Goal: Information Seeking & Learning: Learn about a topic

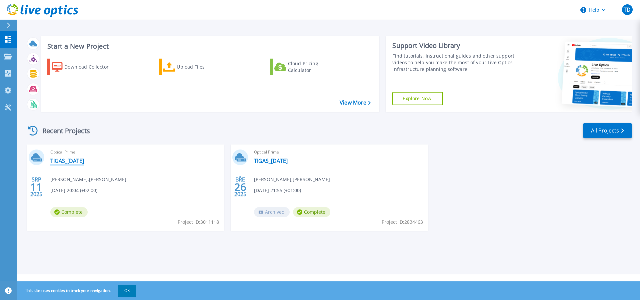
click at [73, 159] on link "TIGAS_[DATE]" at bounding box center [67, 161] width 34 height 7
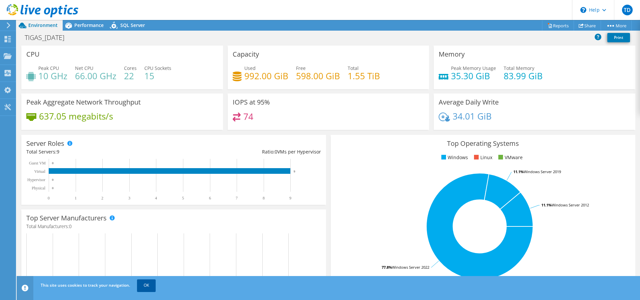
click at [142, 285] on link "OK" at bounding box center [146, 286] width 19 height 12
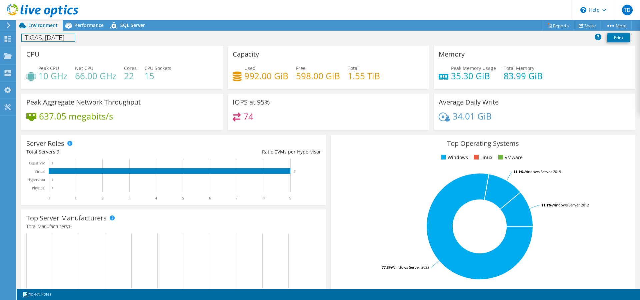
click at [50, 37] on h1 "TIGAS_[DATE]" at bounding box center [48, 37] width 53 height 7
click at [69, 38] on h1 "TIGAS_[DATE]" at bounding box center [48, 37] width 53 height 7
click at [28, 56] on div "Projects" at bounding box center [32, 56] width 32 height 17
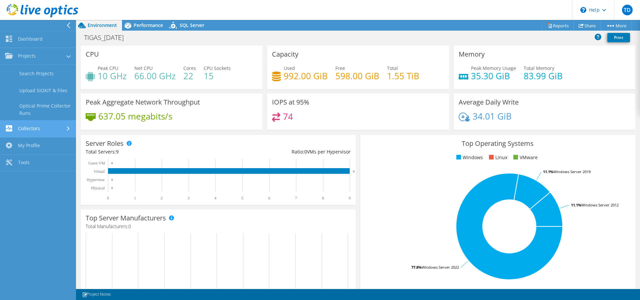
click at [55, 130] on link "Collectors" at bounding box center [38, 129] width 76 height 17
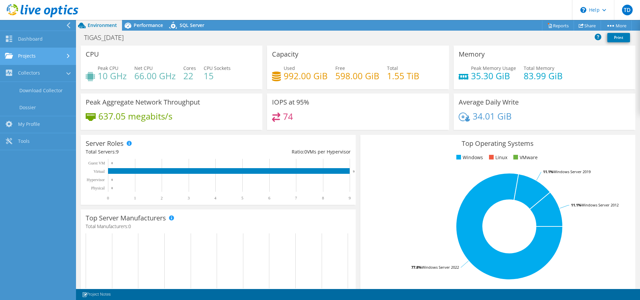
click at [32, 54] on link "Projects" at bounding box center [38, 56] width 76 height 17
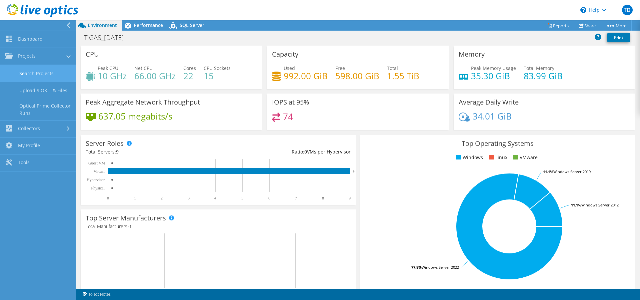
click at [39, 76] on link "Search Projects" at bounding box center [38, 73] width 76 height 17
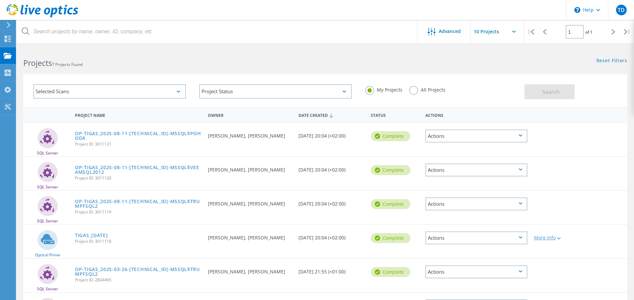
click at [559, 237] on div at bounding box center [558, 238] width 5 height 4
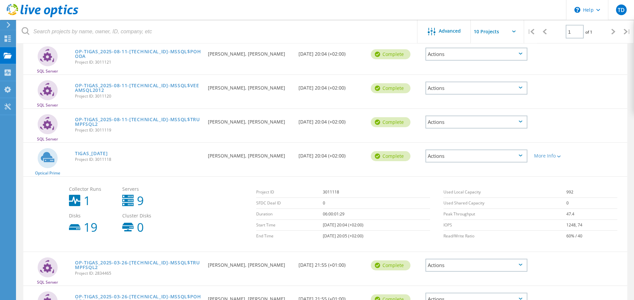
scroll to position [102, 0]
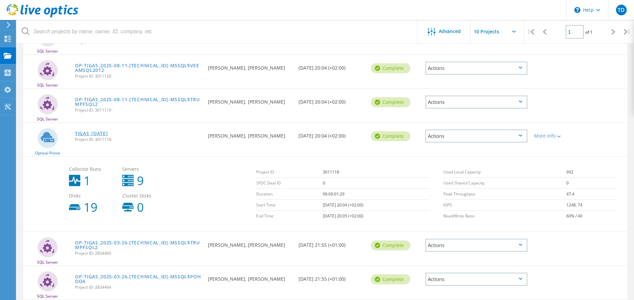
click at [106, 133] on link "TIGAS_[DATE]" at bounding box center [91, 133] width 33 height 5
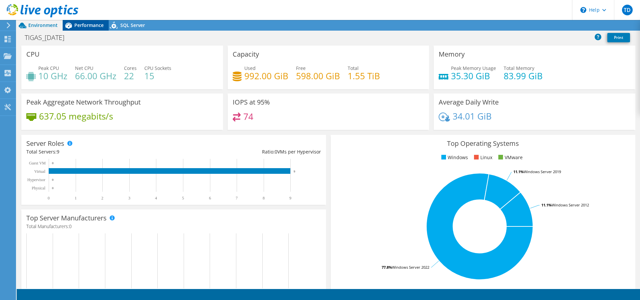
click at [87, 23] on span "Performance" at bounding box center [88, 25] width 29 height 6
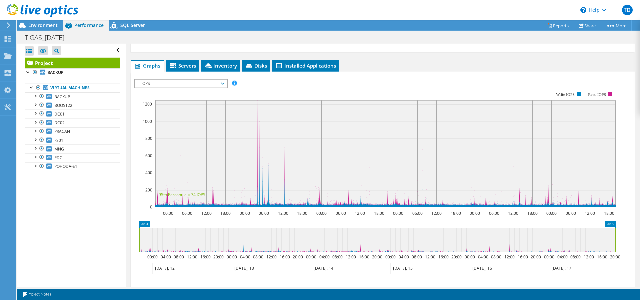
scroll to position [136, 0]
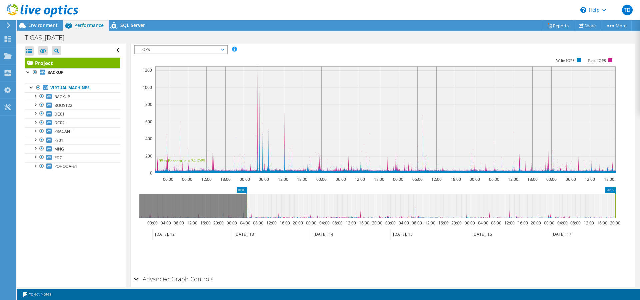
drag, startPoint x: 138, startPoint y: 204, endPoint x: 246, endPoint y: 208, distance: 107.4
click at [246, 208] on rect at bounding box center [246, 206] width 3 height 24
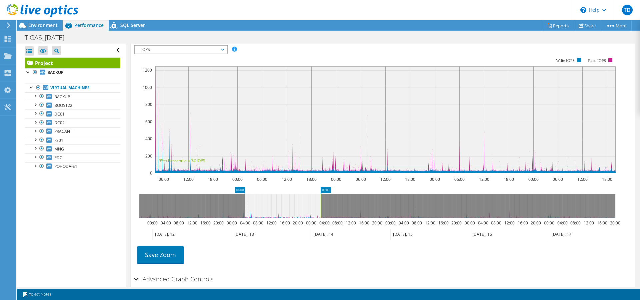
drag, startPoint x: 616, startPoint y: 208, endPoint x: 321, endPoint y: 210, distance: 294.7
click at [321, 210] on rect at bounding box center [320, 206] width 3 height 24
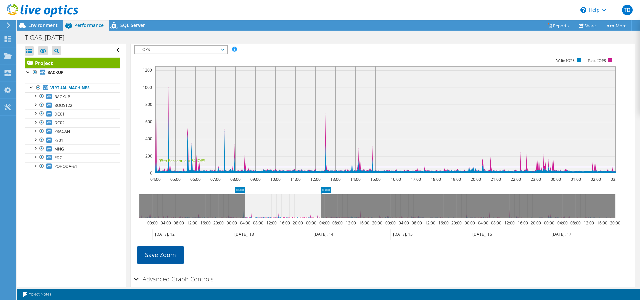
click at [150, 258] on link "Save Zoom" at bounding box center [160, 254] width 46 height 17
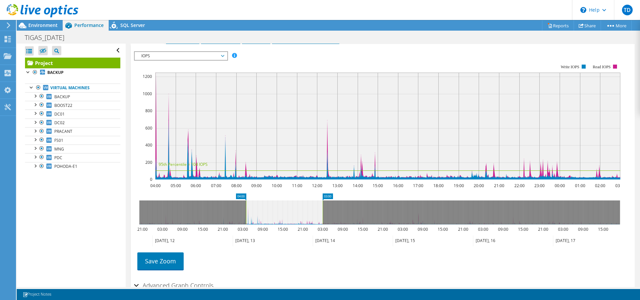
scroll to position [129, 0]
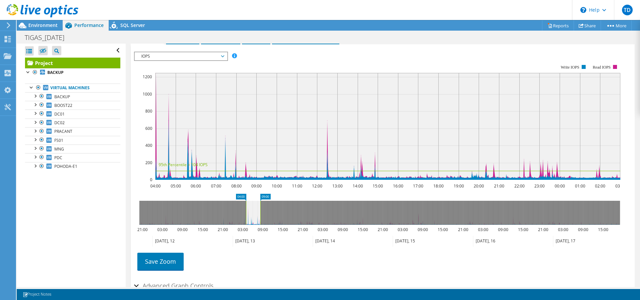
drag, startPoint x: 324, startPoint y: 212, endPoint x: 261, endPoint y: 212, distance: 62.3
click at [261, 212] on rect at bounding box center [260, 213] width 3 height 24
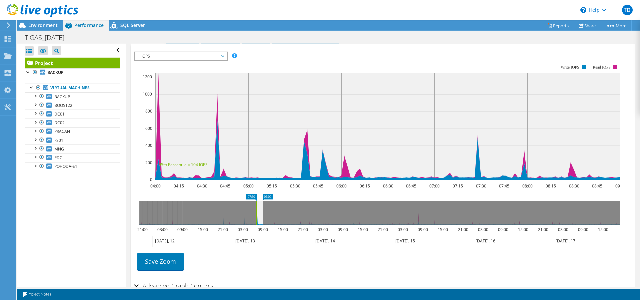
drag, startPoint x: 246, startPoint y: 212, endPoint x: 256, endPoint y: 211, distance: 10.4
click at [256, 211] on rect at bounding box center [256, 213] width 3 height 24
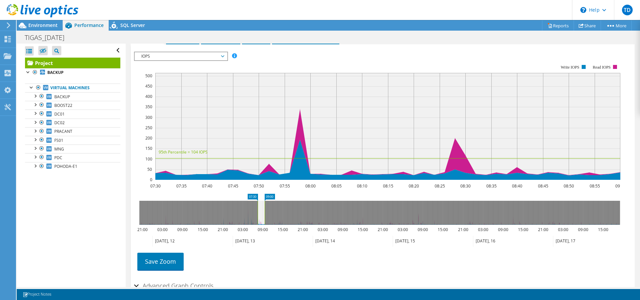
click at [264, 212] on rect at bounding box center [264, 213] width 3 height 24
click at [266, 212] on rect at bounding box center [265, 213] width 3 height 24
click at [169, 259] on link "Save Zoom" at bounding box center [160, 261] width 46 height 17
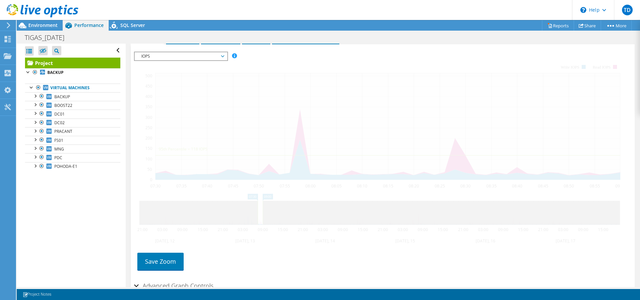
click at [166, 249] on section "IOPS Disk Throughput IO Size Latency Queue Depth CPU Percentage Memory Page Fau…" at bounding box center [383, 178] width 504 height 269
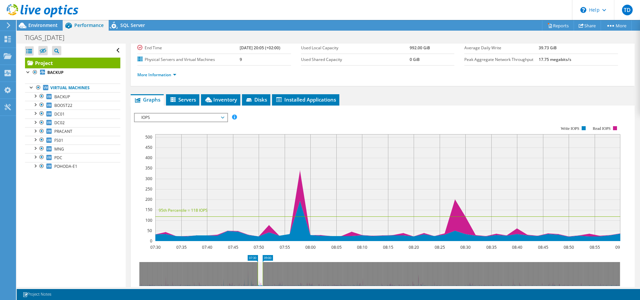
scroll to position [136, 0]
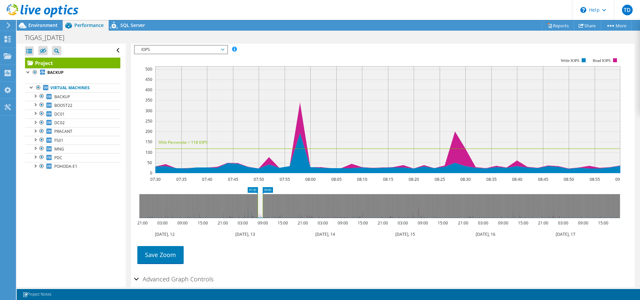
click at [217, 50] on span "IOPS" at bounding box center [181, 50] width 86 height 8
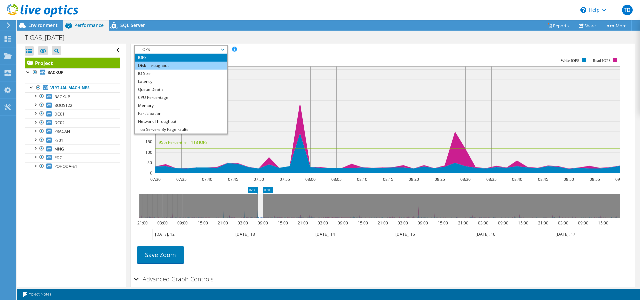
click at [165, 65] on li "Disk Throughput" at bounding box center [181, 66] width 92 height 8
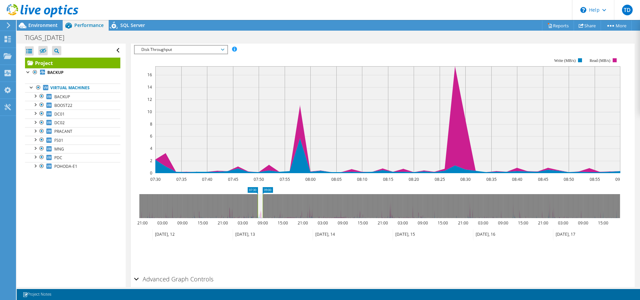
scroll to position [129, 0]
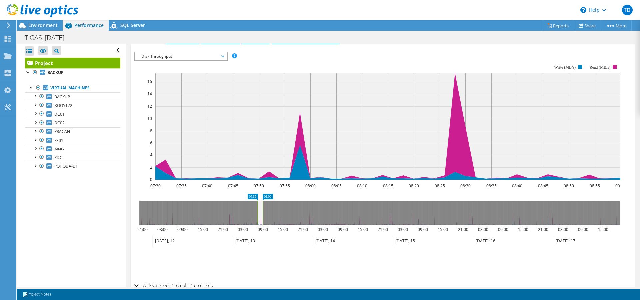
click at [221, 56] on span "Disk Throughput" at bounding box center [181, 56] width 86 height 8
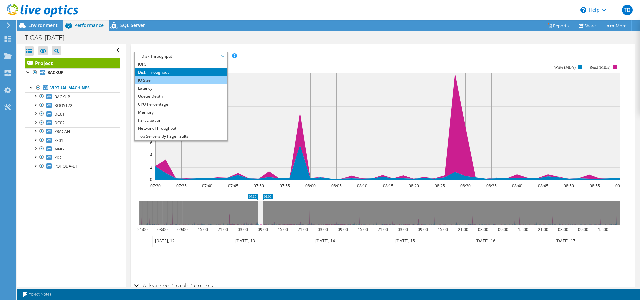
click at [149, 79] on li "IO Size" at bounding box center [181, 80] width 92 height 8
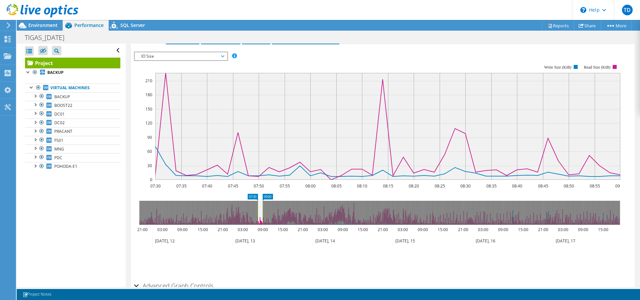
click at [211, 58] on span "IO Size" at bounding box center [181, 56] width 86 height 8
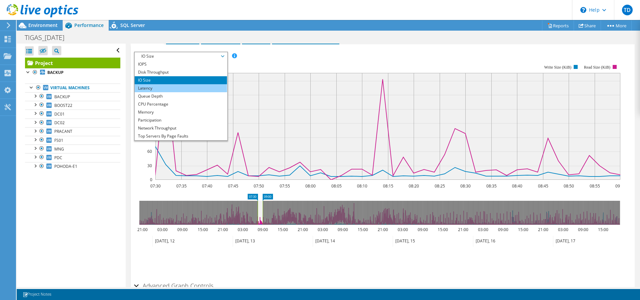
click at [149, 87] on li "Latency" at bounding box center [181, 88] width 92 height 8
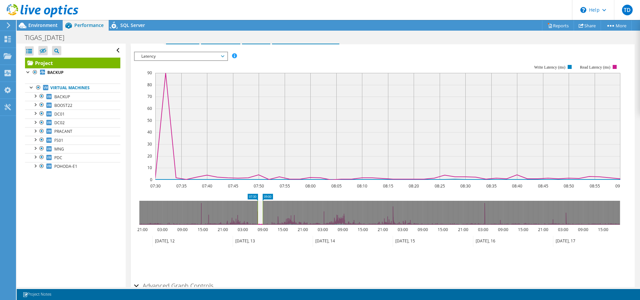
click at [222, 56] on span "Latency" at bounding box center [181, 56] width 86 height 8
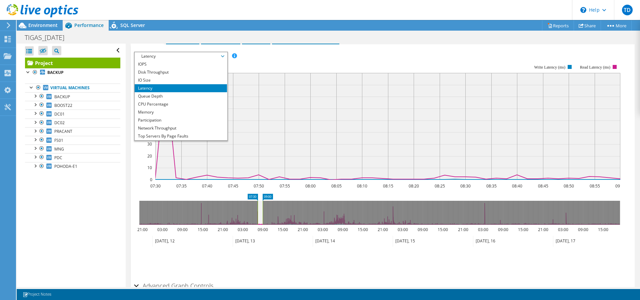
click at [151, 193] on section "Workload Concentration: 07:30 07:35 07:40 07:45 07:50 07:55 08:00 08:05 08:10 0…" at bounding box center [382, 166] width 497 height 220
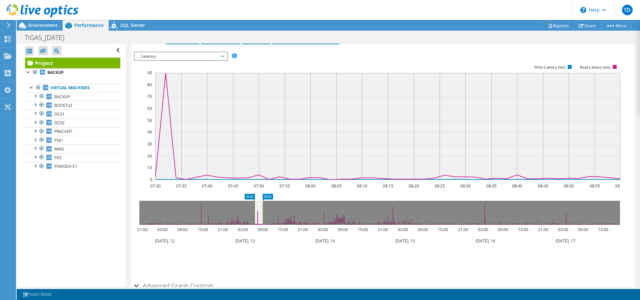
click at [254, 215] on rect at bounding box center [254, 213] width 3 height 24
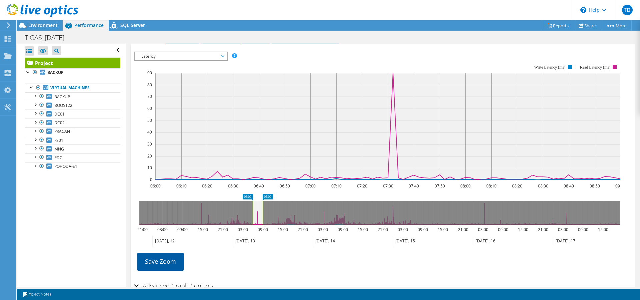
click at [153, 260] on link "Save Zoom" at bounding box center [160, 261] width 46 height 17
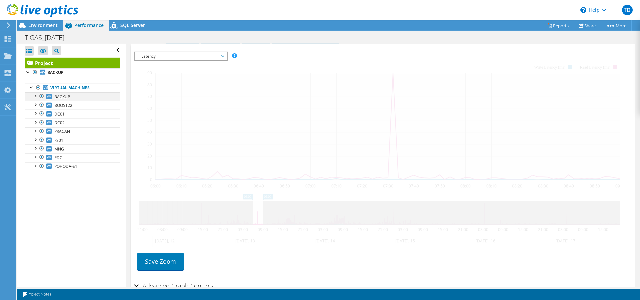
click at [36, 95] on div at bounding box center [35, 95] width 7 height 7
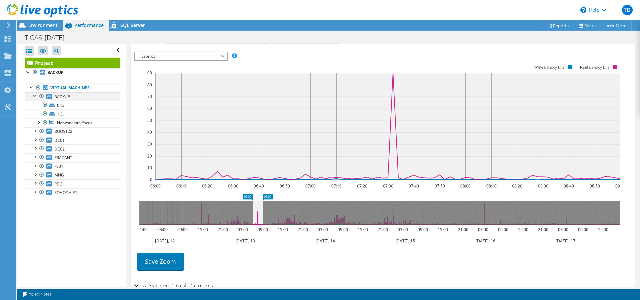
click at [34, 96] on div at bounding box center [35, 95] width 7 height 7
click at [42, 96] on div at bounding box center [41, 96] width 7 height 8
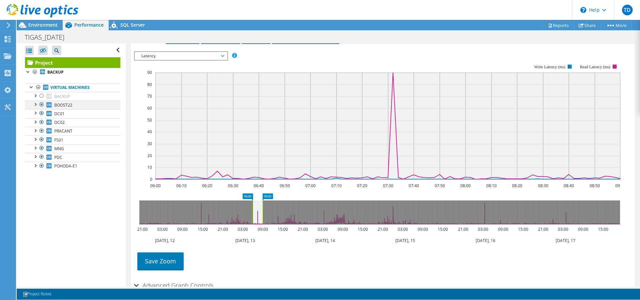
click at [42, 105] on div at bounding box center [41, 105] width 7 height 8
click at [42, 112] on div at bounding box center [41, 113] width 7 height 8
click at [41, 96] on div at bounding box center [41, 96] width 7 height 8
click at [41, 105] on div at bounding box center [41, 105] width 7 height 8
click at [41, 113] on div at bounding box center [41, 113] width 7 height 8
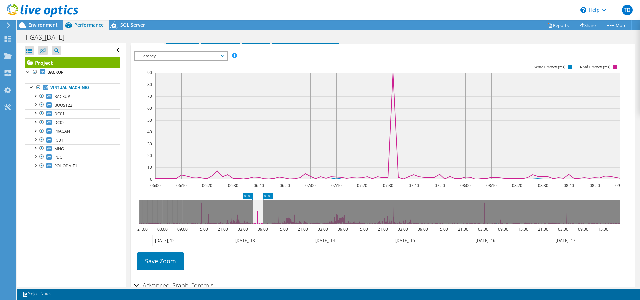
click at [219, 55] on span "Latency" at bounding box center [181, 56] width 86 height 8
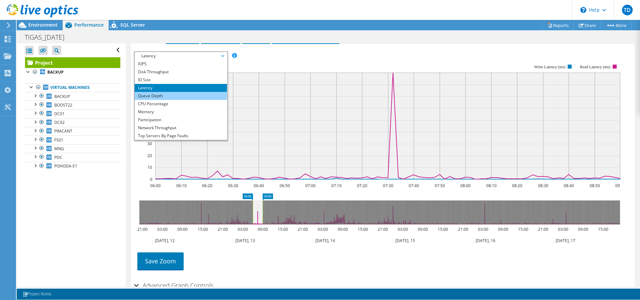
click at [159, 94] on li "Queue Depth" at bounding box center [181, 96] width 92 height 8
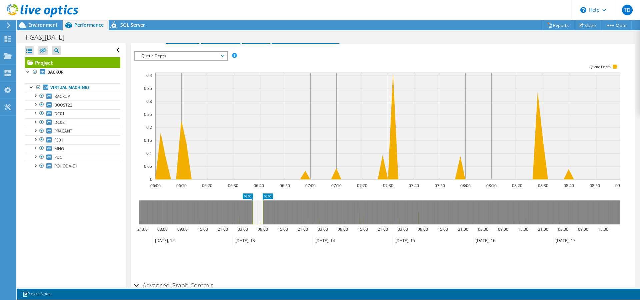
click at [222, 56] on span "Queue Depth" at bounding box center [181, 56] width 86 height 8
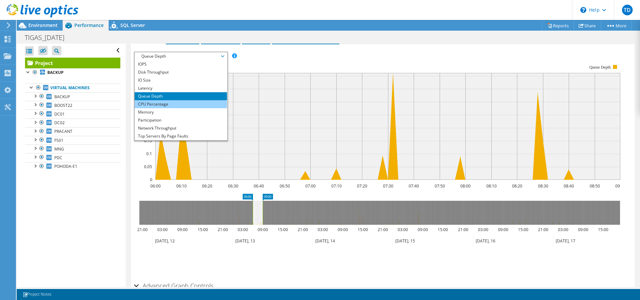
click at [154, 106] on li "CPU Percentage" at bounding box center [181, 104] width 92 height 8
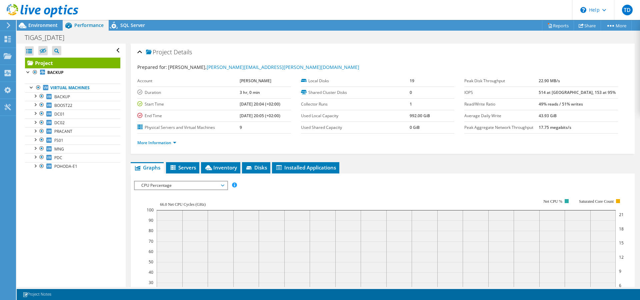
scroll to position [129, 0]
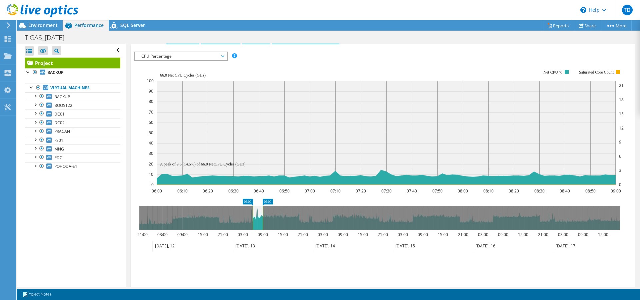
click at [214, 59] on span "CPU Percentage" at bounding box center [181, 56] width 86 height 8
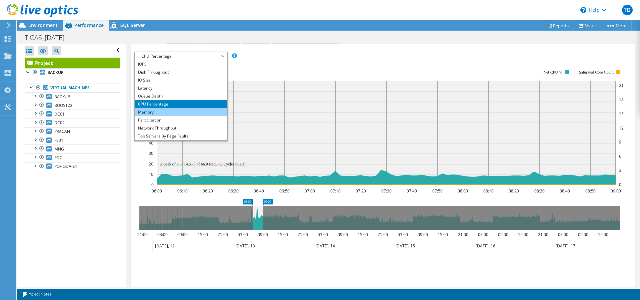
click at [159, 112] on li "Memory" at bounding box center [181, 112] width 92 height 8
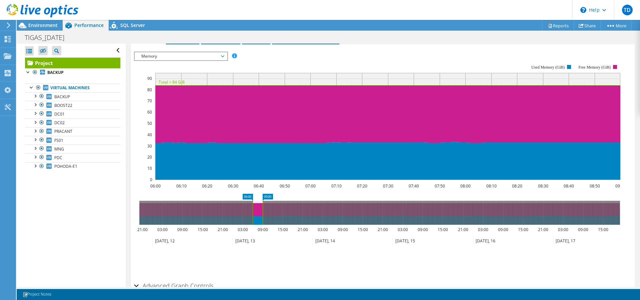
click at [221, 54] on span "Memory" at bounding box center [181, 56] width 86 height 8
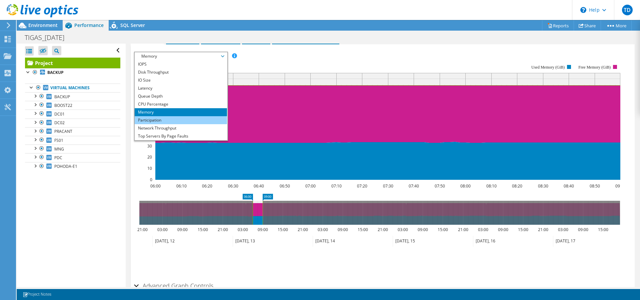
click at [155, 118] on li "Participation" at bounding box center [181, 120] width 92 height 8
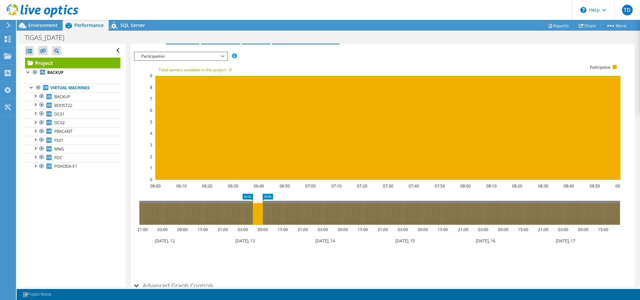
click at [214, 58] on span "Participation" at bounding box center [181, 56] width 86 height 8
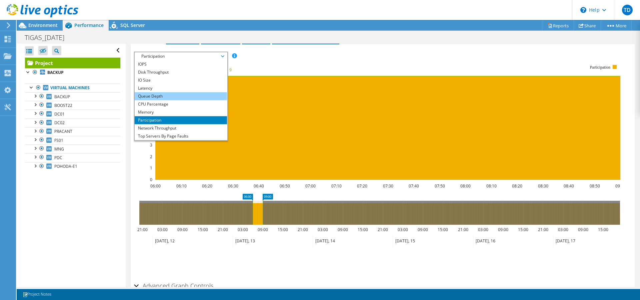
scroll to position [24, 0]
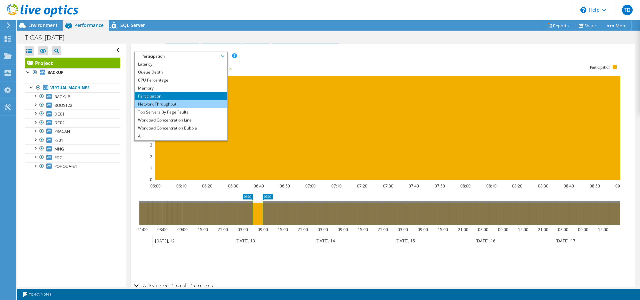
click at [181, 103] on li "Network Throughput" at bounding box center [181, 104] width 92 height 8
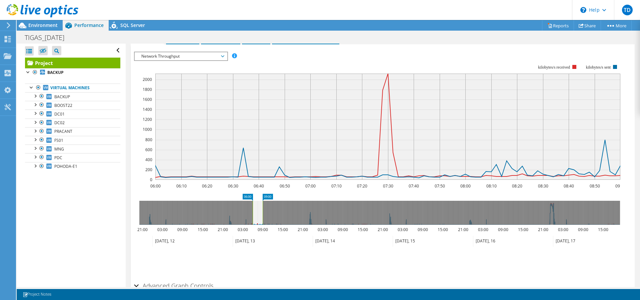
click at [208, 55] on span "Network Throughput" at bounding box center [181, 56] width 86 height 8
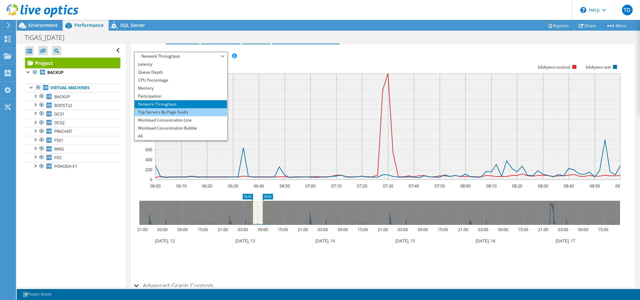
click at [176, 113] on li "Top Servers By Page Faults" at bounding box center [181, 112] width 92 height 8
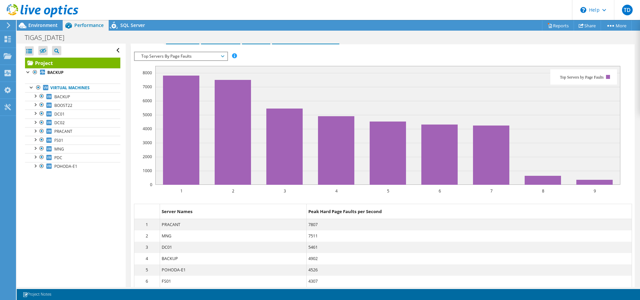
click at [214, 55] on span "Top Servers By Page Faults" at bounding box center [181, 56] width 86 height 8
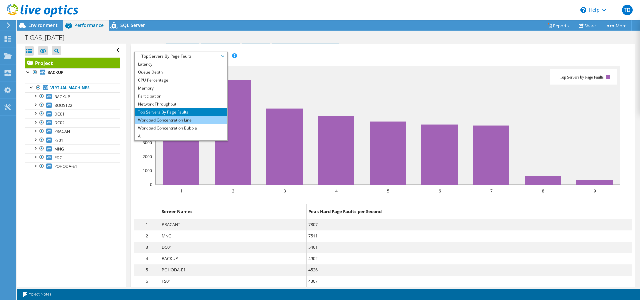
click at [181, 123] on li "Workload Concentration Line" at bounding box center [181, 120] width 92 height 8
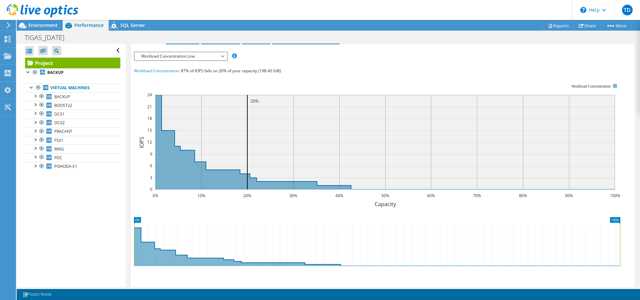
click at [222, 57] on span "Workload Concentration Line" at bounding box center [181, 56] width 86 height 8
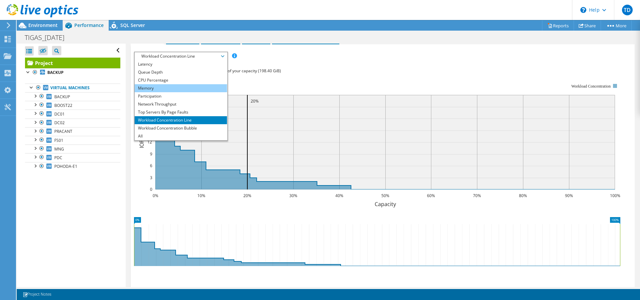
scroll to position [186, 0]
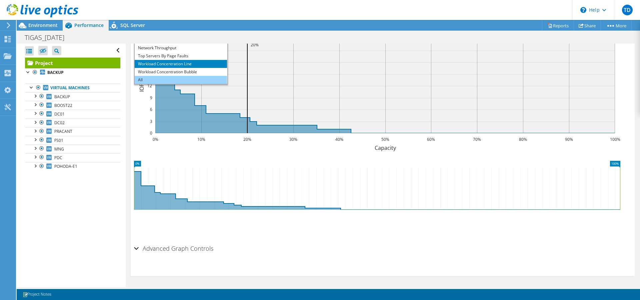
click at [140, 80] on li "All" at bounding box center [181, 80] width 92 height 8
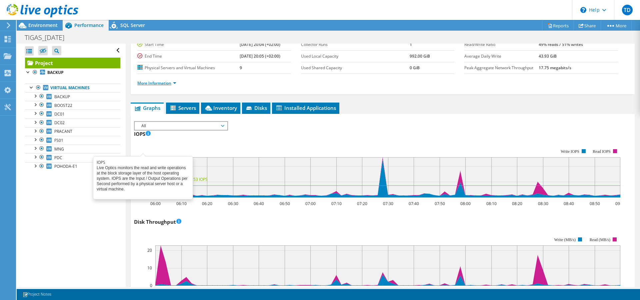
scroll to position [0, 0]
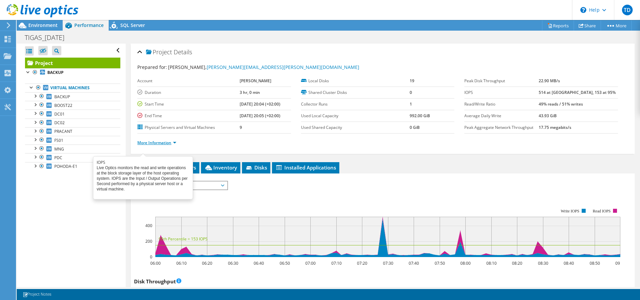
click at [159, 144] on link "More Information" at bounding box center [156, 143] width 39 height 6
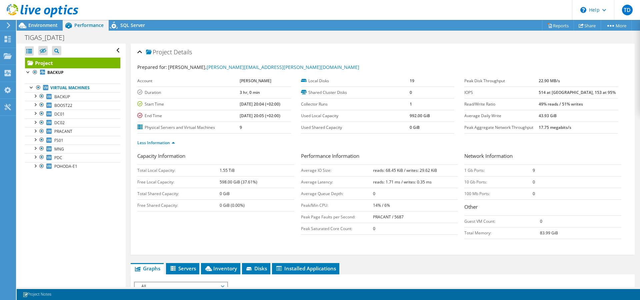
click at [418, 245] on div "Capacity Information Total Local Capacity: 1.55 TiB Free Local Capacity: 598.00…" at bounding box center [382, 202] width 491 height 101
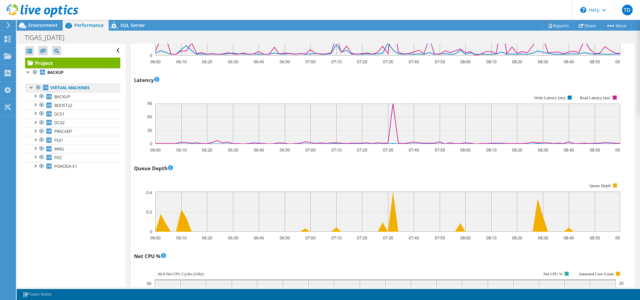
scroll to position [275, 0]
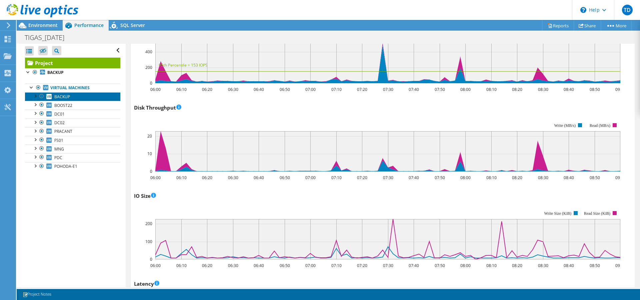
click at [64, 99] on span "BACKUP" at bounding box center [62, 97] width 16 height 6
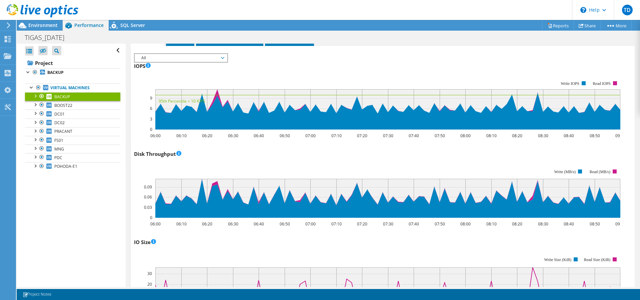
scroll to position [41, 0]
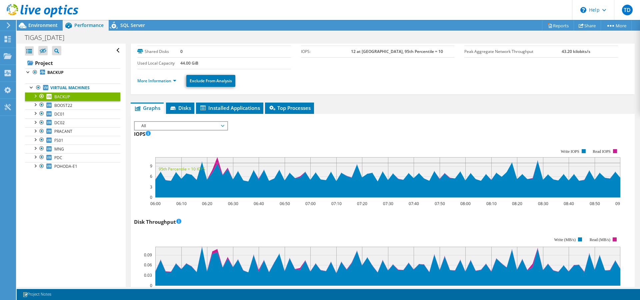
click at [201, 129] on span "All" at bounding box center [181, 126] width 86 height 8
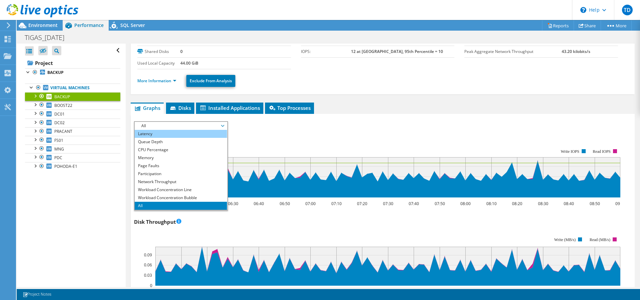
click at [149, 135] on li "Latency" at bounding box center [181, 134] width 92 height 8
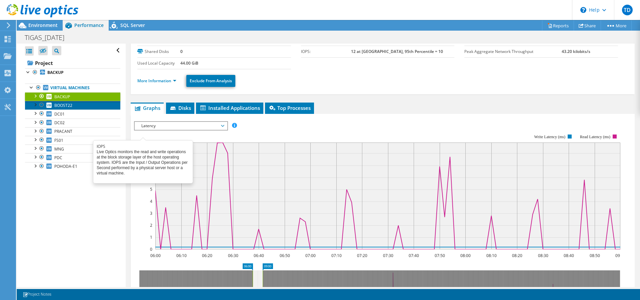
click at [62, 107] on span "BOOST22" at bounding box center [63, 106] width 18 height 6
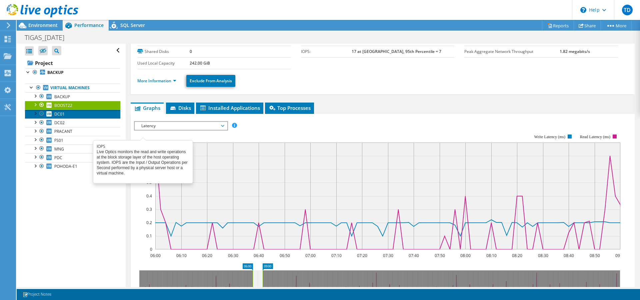
click at [60, 115] on span "DC01" at bounding box center [59, 114] width 10 height 6
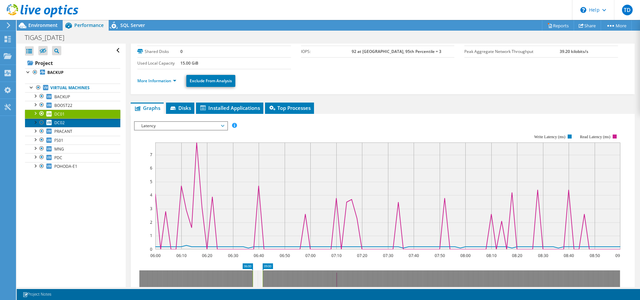
click at [60, 123] on span "DC02" at bounding box center [59, 123] width 10 height 6
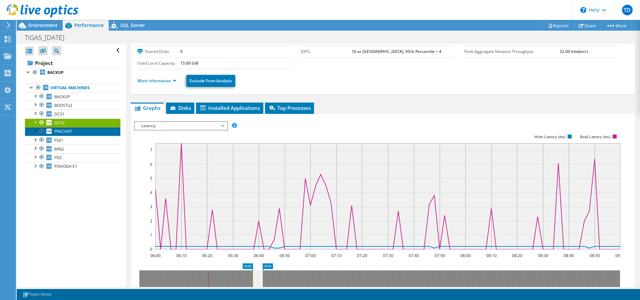
click at [64, 131] on span "PRACANT" at bounding box center [63, 132] width 18 height 6
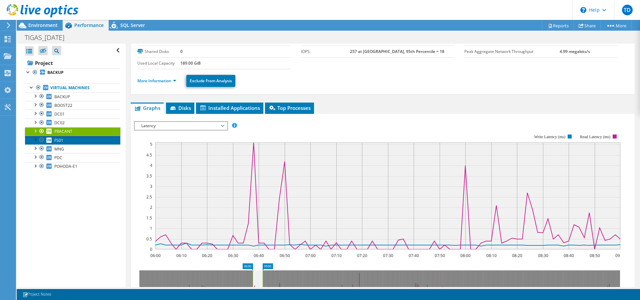
click at [60, 140] on span "FS01" at bounding box center [58, 141] width 9 height 6
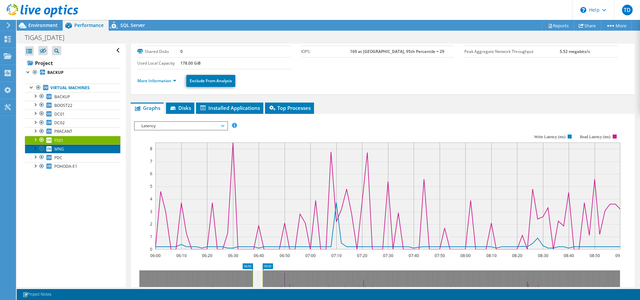
click at [58, 148] on span "MNG" at bounding box center [59, 149] width 10 height 6
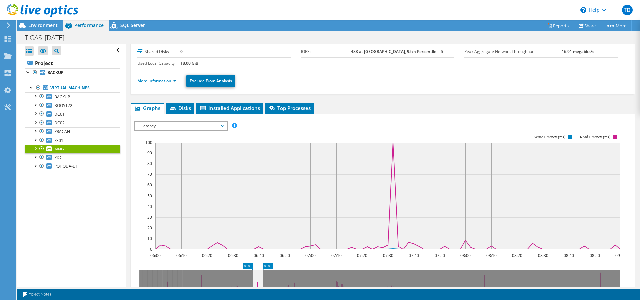
scroll to position [148, 0]
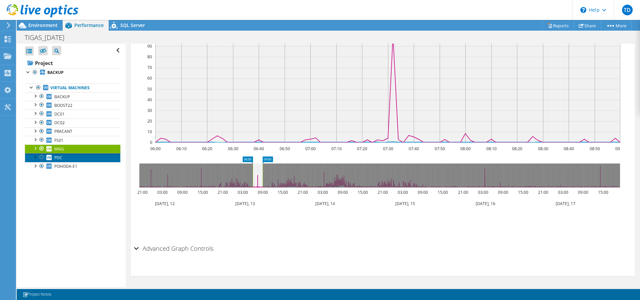
click at [60, 157] on span "PDC" at bounding box center [58, 158] width 8 height 6
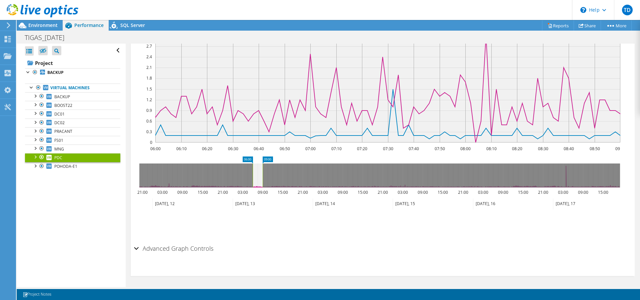
scroll to position [111, 0]
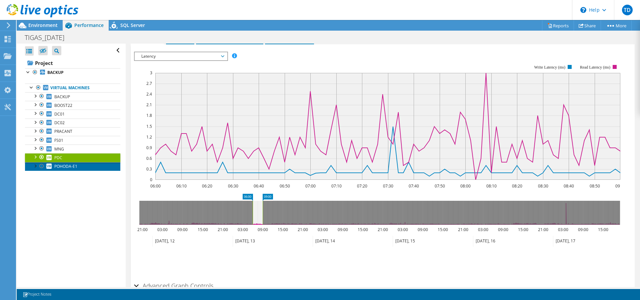
click at [63, 168] on span "POHODA-E1" at bounding box center [65, 167] width 23 height 6
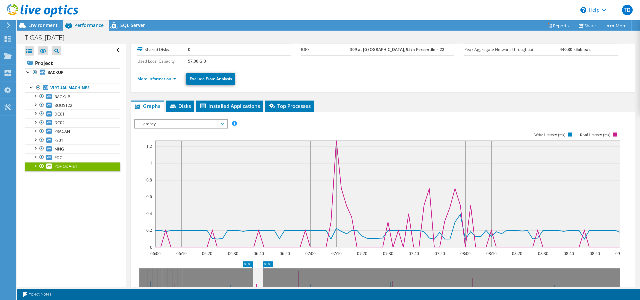
scroll to position [43, 0]
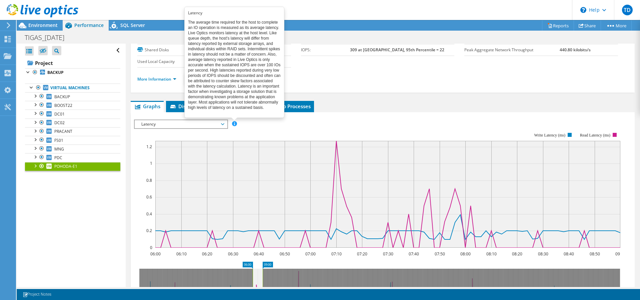
click at [183, 101] on div "POHODA-E1 Details Operating System Microsoft Windows Server 2022 Datacenter Loc…" at bounding box center [383, 197] width 514 height 392
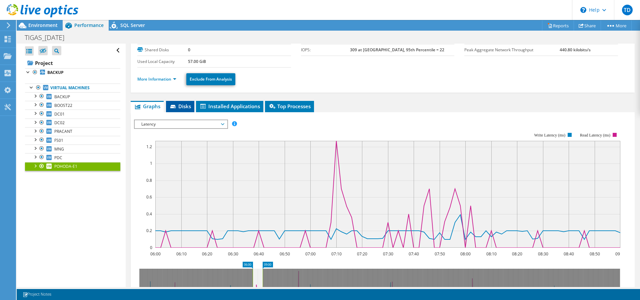
click at [183, 106] on span "Disks" at bounding box center [180, 106] width 22 height 7
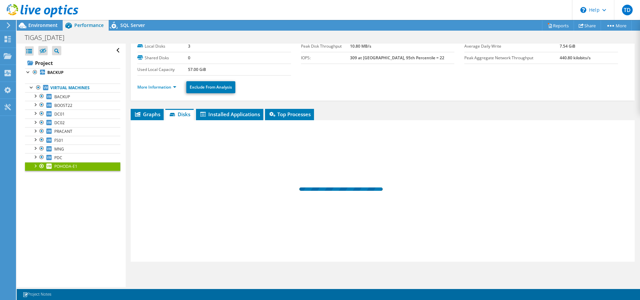
scroll to position [34, 0]
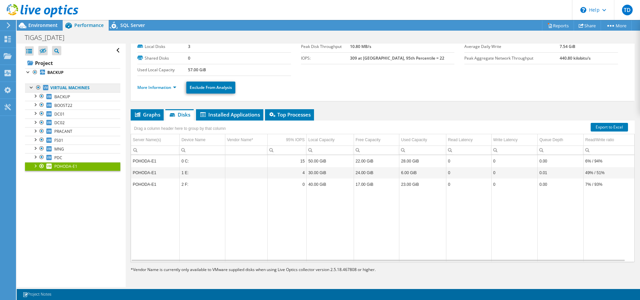
click at [62, 87] on link "Virtual Machines" at bounding box center [72, 88] width 95 height 9
click at [76, 88] on link "Virtual Machines" at bounding box center [72, 88] width 95 height 9
click at [77, 167] on span "POHODA-E1" at bounding box center [65, 167] width 23 height 6
click at [77, 91] on link "Virtual Machines" at bounding box center [72, 88] width 95 height 9
click at [54, 72] on b "BACKUP" at bounding box center [55, 73] width 16 height 6
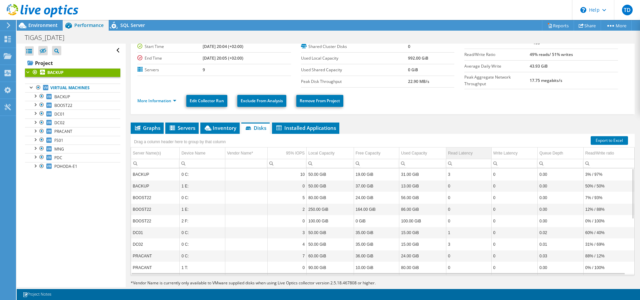
click at [462, 152] on div "Read Latency" at bounding box center [460, 153] width 25 height 8
click at [502, 152] on div "Write Latency" at bounding box center [505, 153] width 24 height 8
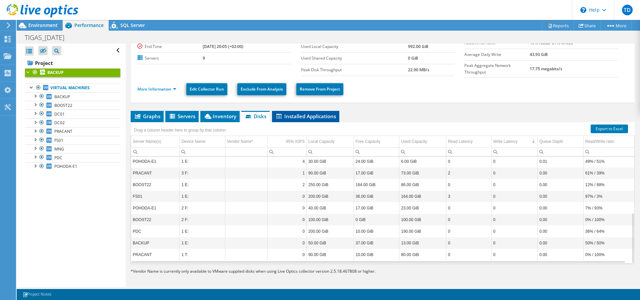
click at [311, 115] on span "Installed Applications" at bounding box center [305, 116] width 61 height 7
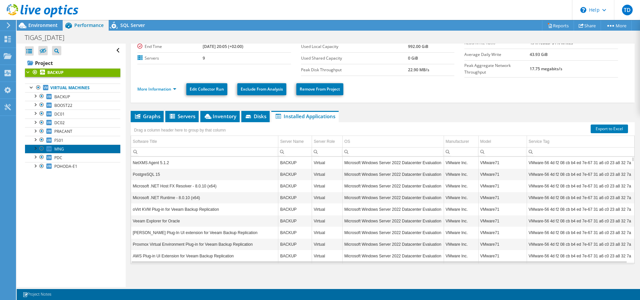
click at [66, 149] on link "MNG" at bounding box center [72, 149] width 95 height 9
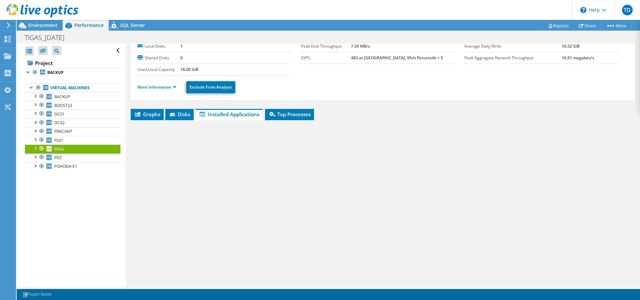
scroll to position [34, 0]
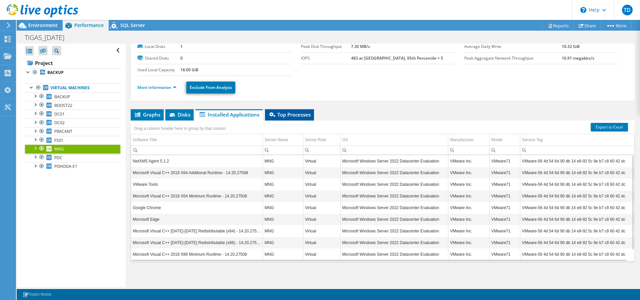
click at [286, 112] on span "Top Processes" at bounding box center [289, 114] width 42 height 7
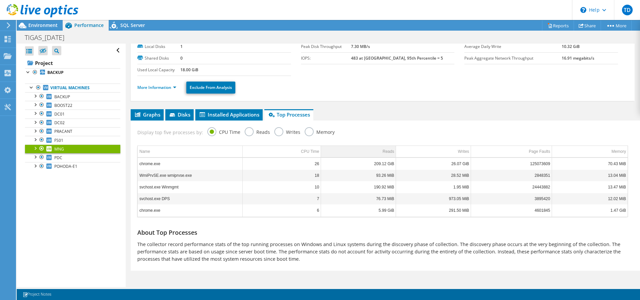
click at [365, 151] on td "Reads" at bounding box center [358, 152] width 75 height 12
click at [445, 147] on td "Writes" at bounding box center [433, 152] width 75 height 12
click at [444, 150] on td "Writes" at bounding box center [433, 152] width 75 height 12
click at [513, 156] on td "Page Faults" at bounding box center [511, 152] width 81 height 12
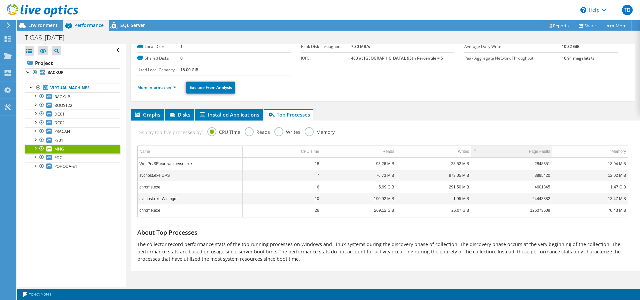
click at [516, 154] on td "Page Faults" at bounding box center [511, 152] width 81 height 12
click at [247, 133] on label "Reads" at bounding box center [257, 131] width 25 height 8
click at [0, 0] on input "Reads" at bounding box center [0, 0] width 0 height 0
click at [276, 132] on label "Writes" at bounding box center [287, 131] width 26 height 8
click at [0, 0] on input "Writes" at bounding box center [0, 0] width 0 height 0
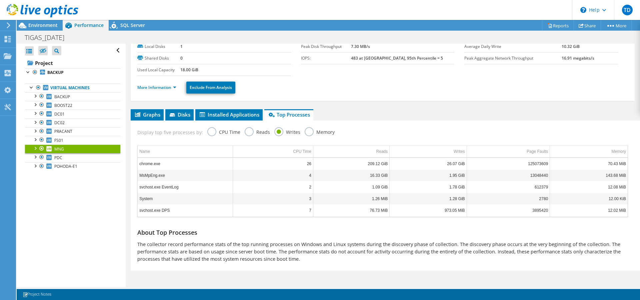
click at [305, 131] on label "Memory" at bounding box center [320, 131] width 30 height 8
click at [0, 0] on input "Memory" at bounding box center [0, 0] width 0 height 0
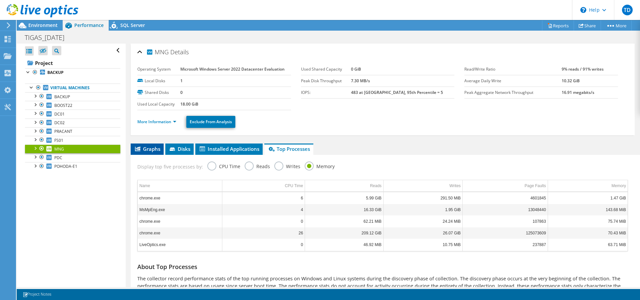
click at [144, 151] on span "Graphs" at bounding box center [147, 149] width 26 height 7
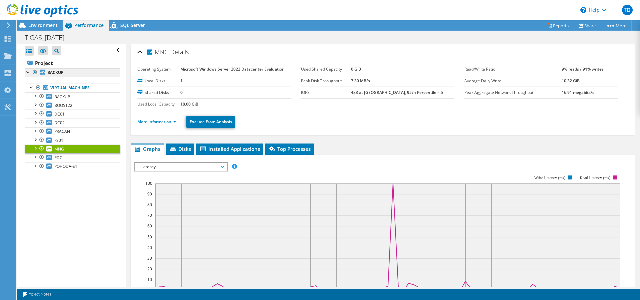
click at [52, 71] on b "BACKUP" at bounding box center [55, 73] width 16 height 6
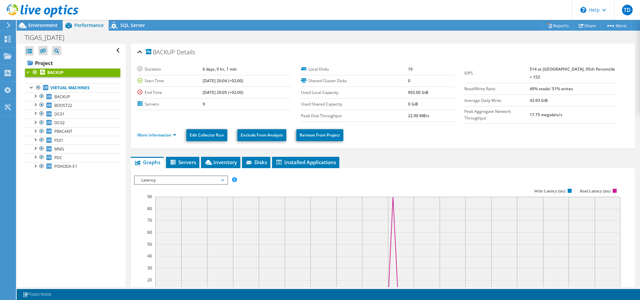
click at [219, 177] on span "Latency" at bounding box center [181, 180] width 86 height 8
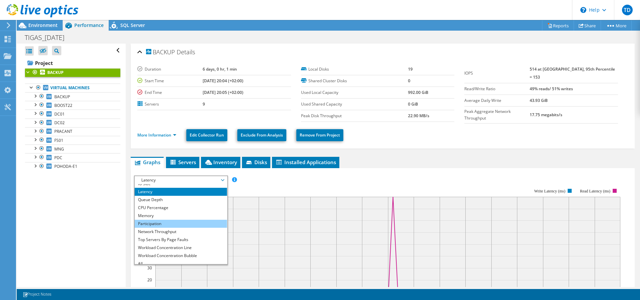
scroll to position [24, 0]
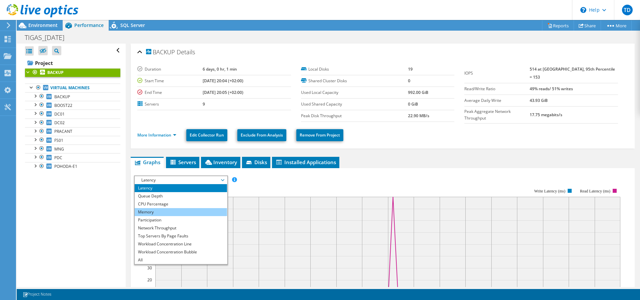
click at [161, 211] on li "Memory" at bounding box center [181, 212] width 92 height 8
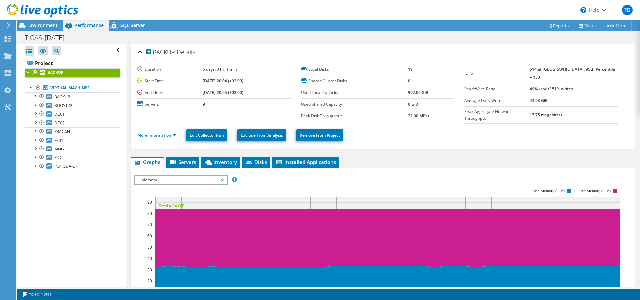
scroll to position [68, 0]
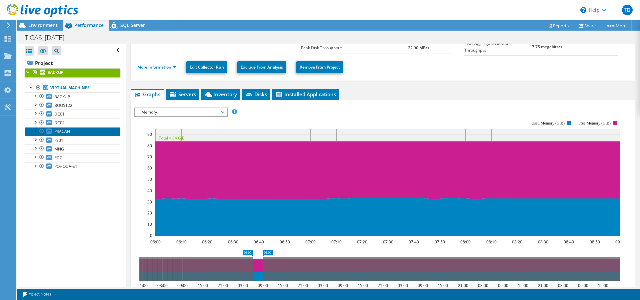
click at [67, 130] on span "PRACANT" at bounding box center [63, 132] width 18 height 6
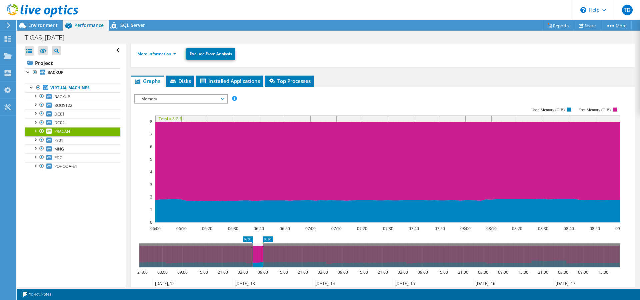
click at [212, 99] on span "Memory" at bounding box center [181, 99] width 86 height 8
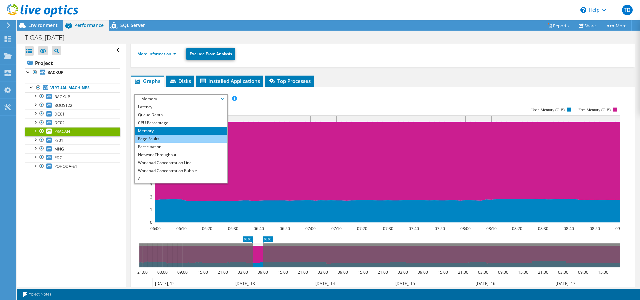
click at [154, 141] on li "Page Faults" at bounding box center [181, 139] width 92 height 8
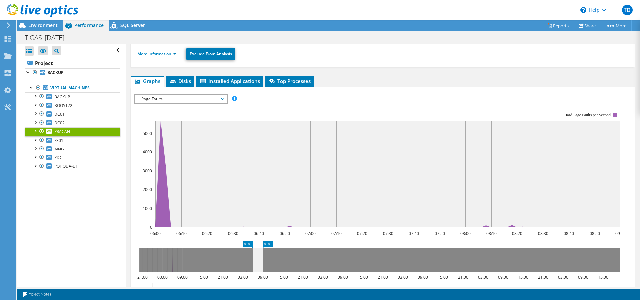
scroll to position [0, 0]
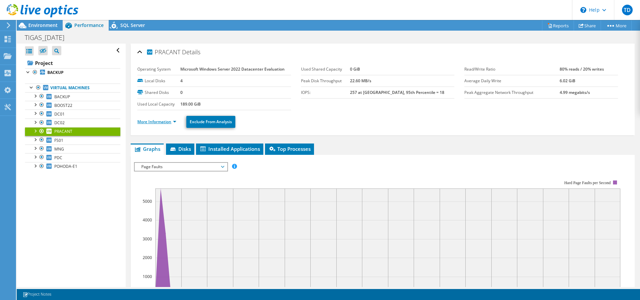
click at [164, 123] on link "More Information" at bounding box center [156, 122] width 39 height 6
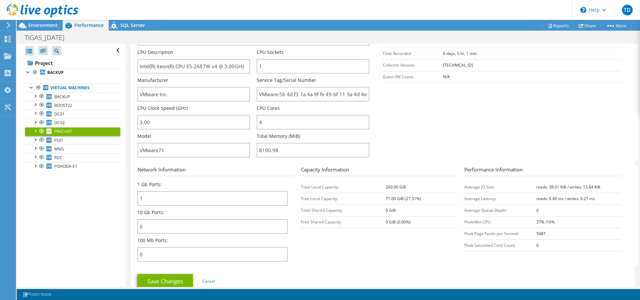
scroll to position [170, 0]
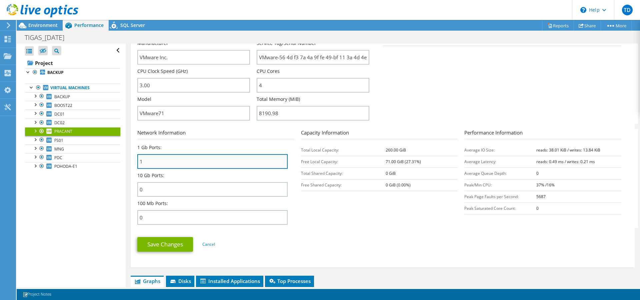
click at [236, 163] on input "1" at bounding box center [212, 161] width 150 height 15
click at [238, 163] on input "1" at bounding box center [212, 161] width 150 height 15
type input "2"
type input "1"
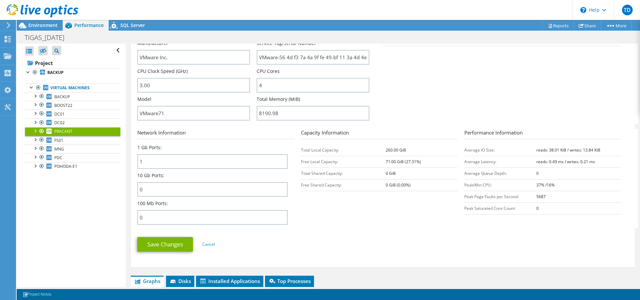
click at [389, 230] on form "Server Information Server Name PRACANT CPU Description Intel(R) Xeon(R) CPU E5-…" at bounding box center [382, 113] width 491 height 289
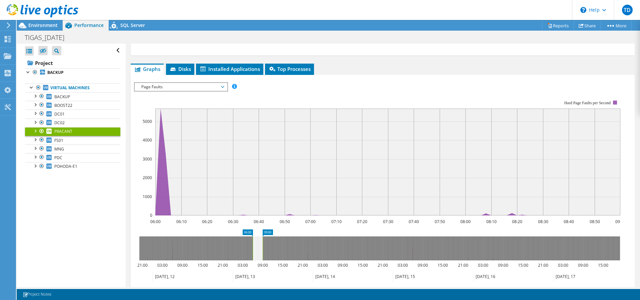
scroll to position [408, 0]
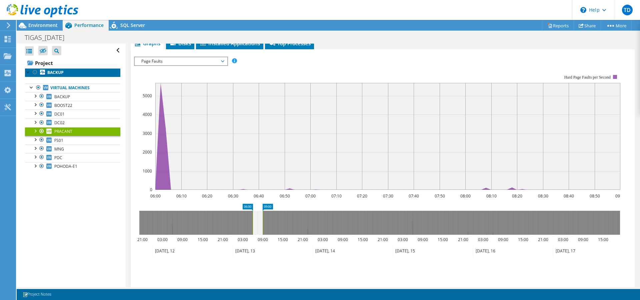
click at [52, 75] on b "BACKUP" at bounding box center [55, 73] width 16 height 6
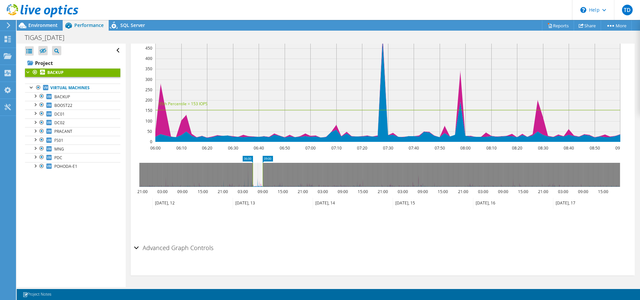
scroll to position [122, 0]
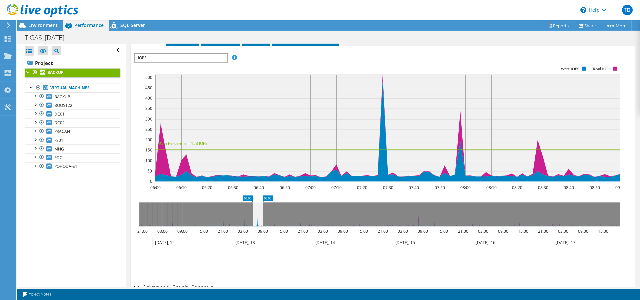
click at [212, 54] on span "IOPS" at bounding box center [181, 58] width 92 height 8
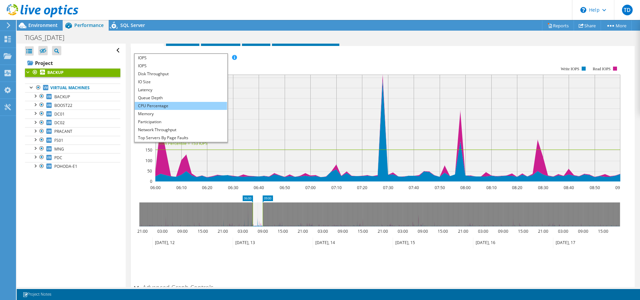
scroll to position [24, 0]
click at [165, 113] on li "Top Servers By Page Faults" at bounding box center [181, 114] width 92 height 8
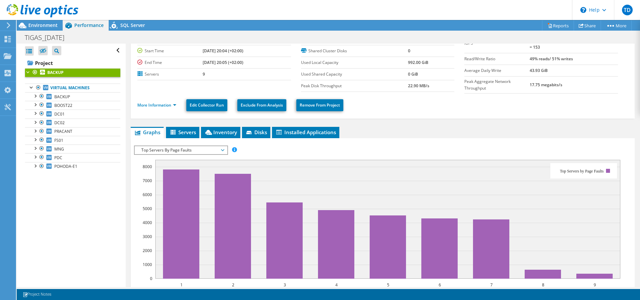
scroll to position [0, 0]
